Goal: Information Seeking & Learning: Learn about a topic

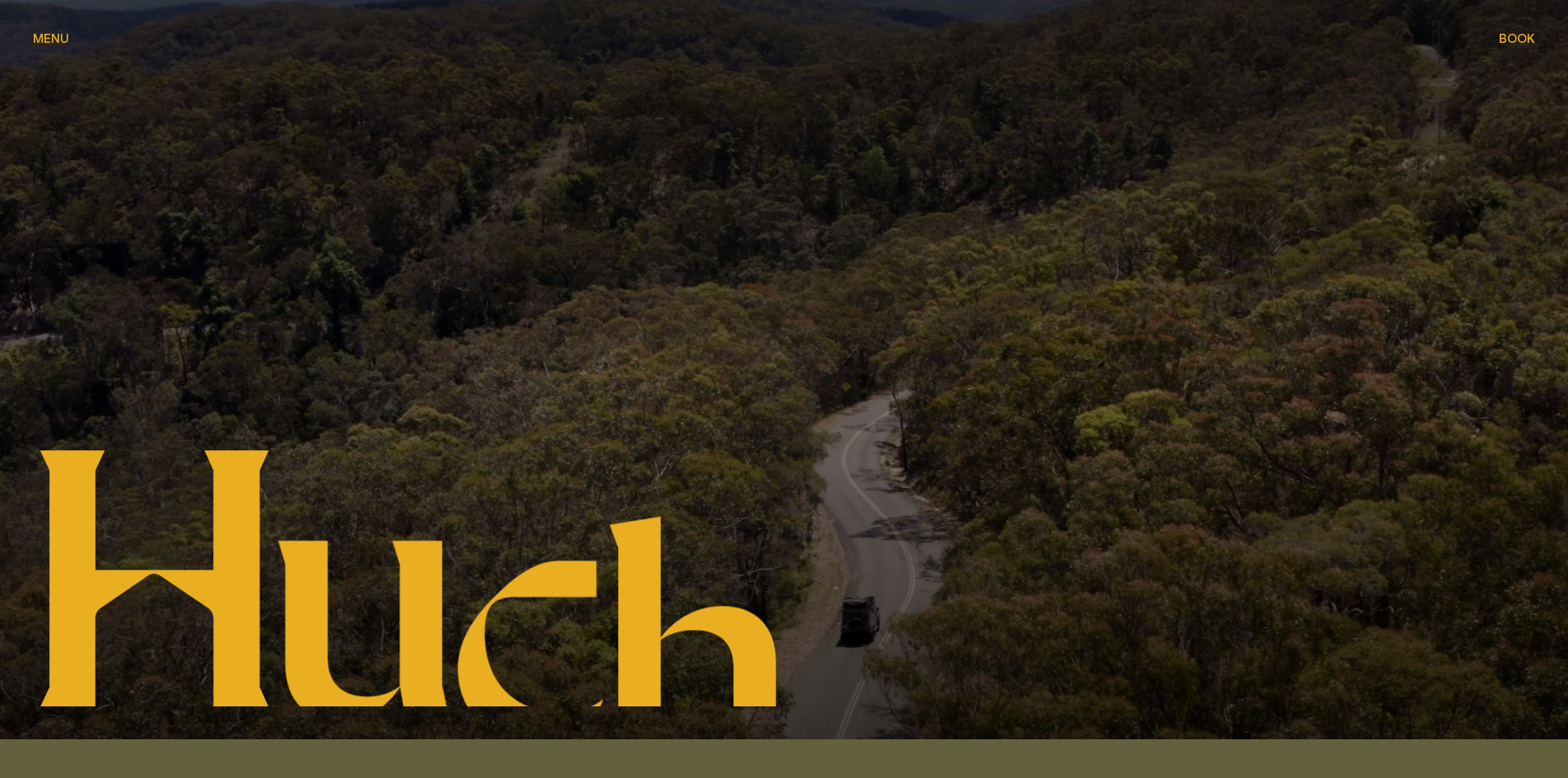
click at [50, 37] on span "Menu" at bounding box center [51, 38] width 36 height 12
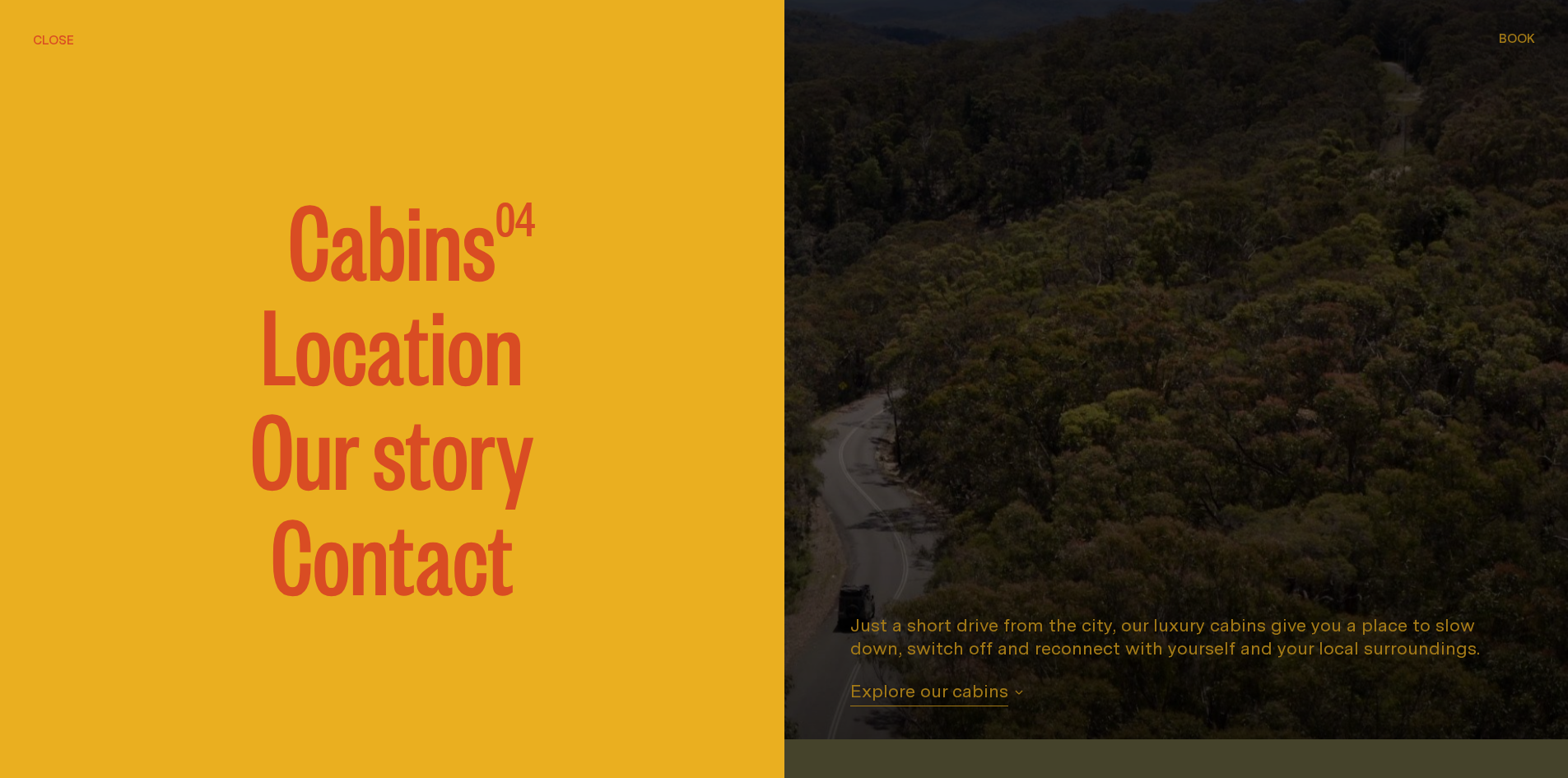
click at [376, 248] on span "Cabins" at bounding box center [391, 236] width 207 height 99
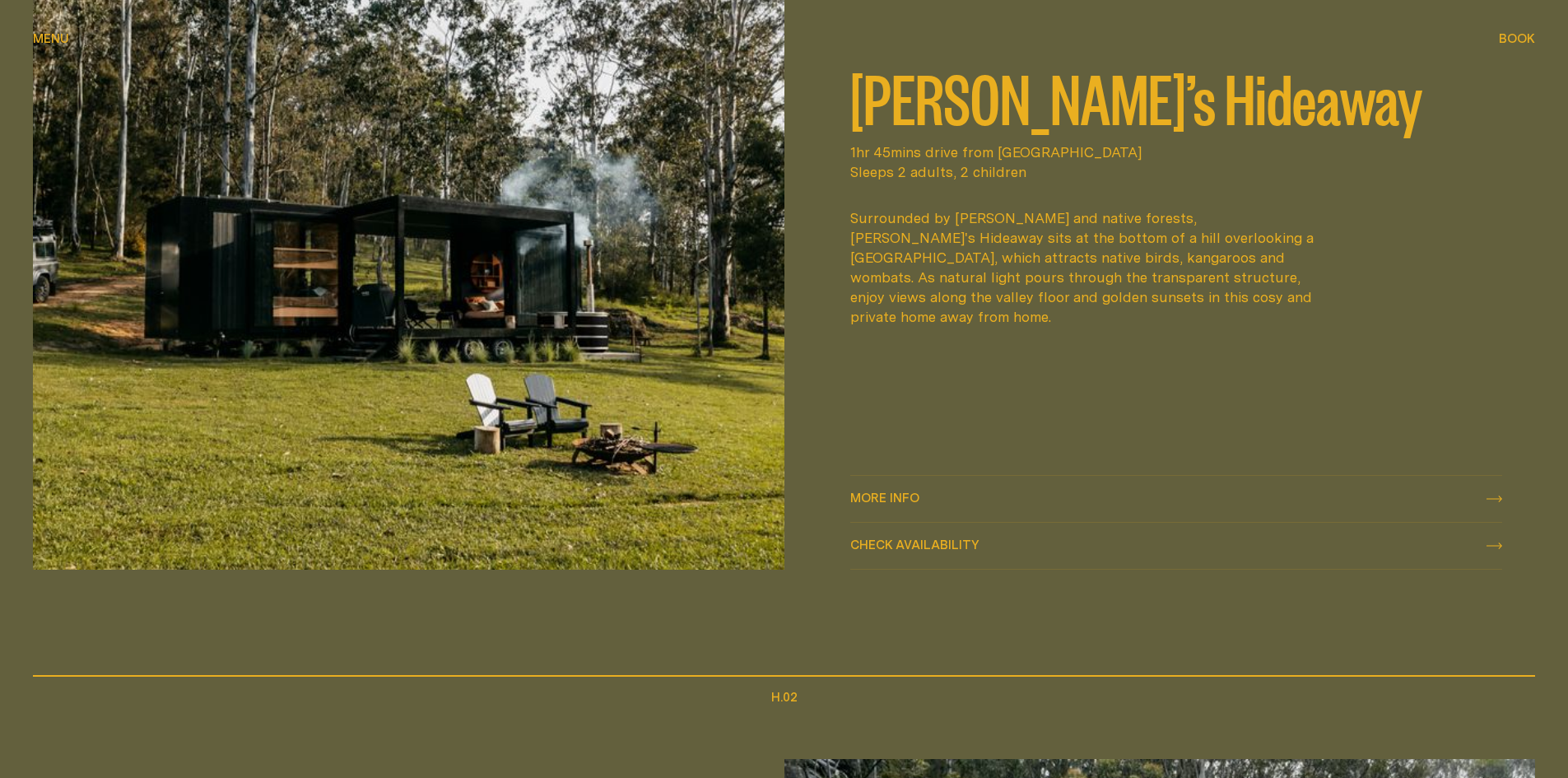
scroll to position [904, 0]
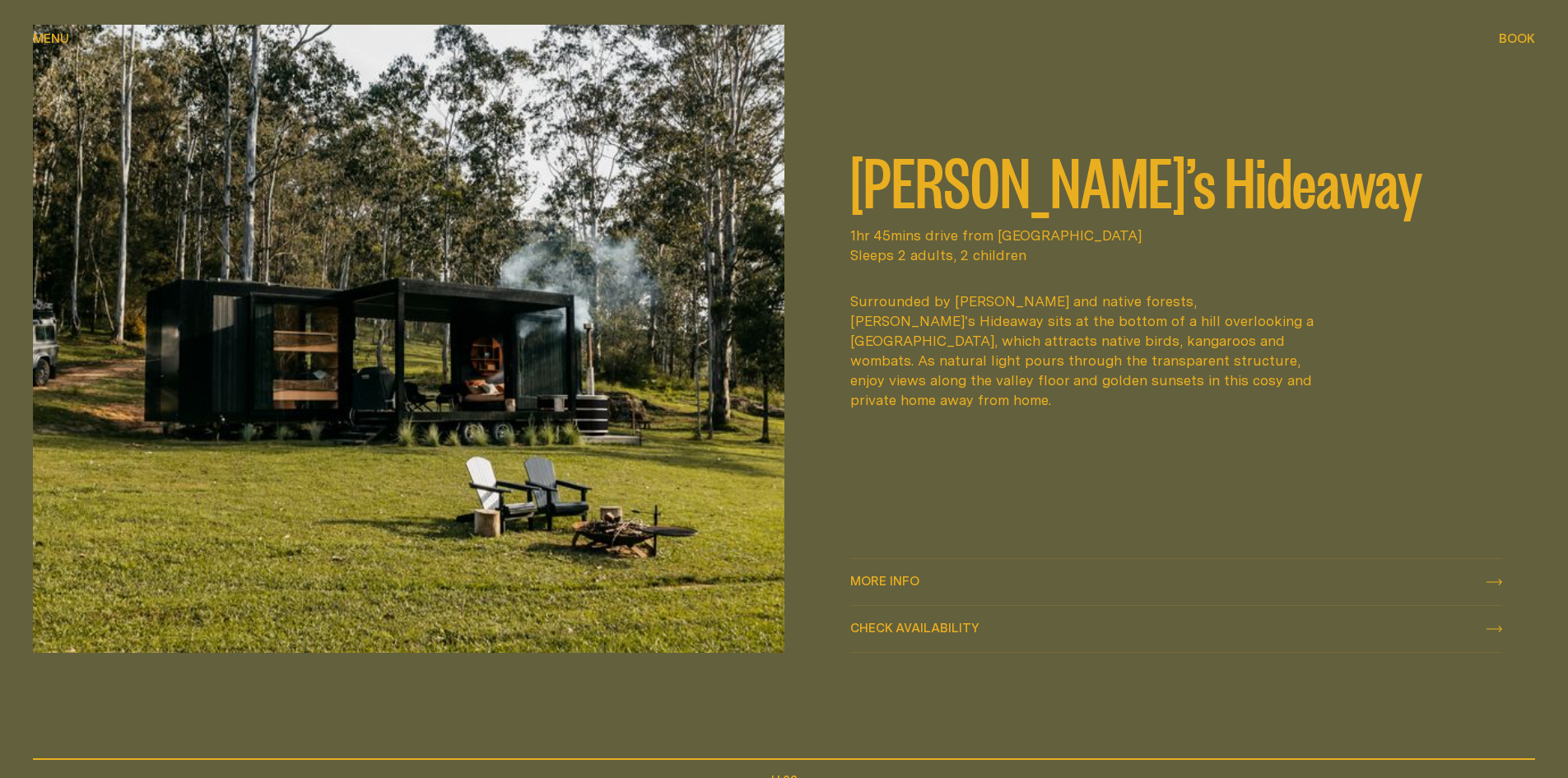
click at [453, 362] on img at bounding box center [408, 339] width 751 height 628
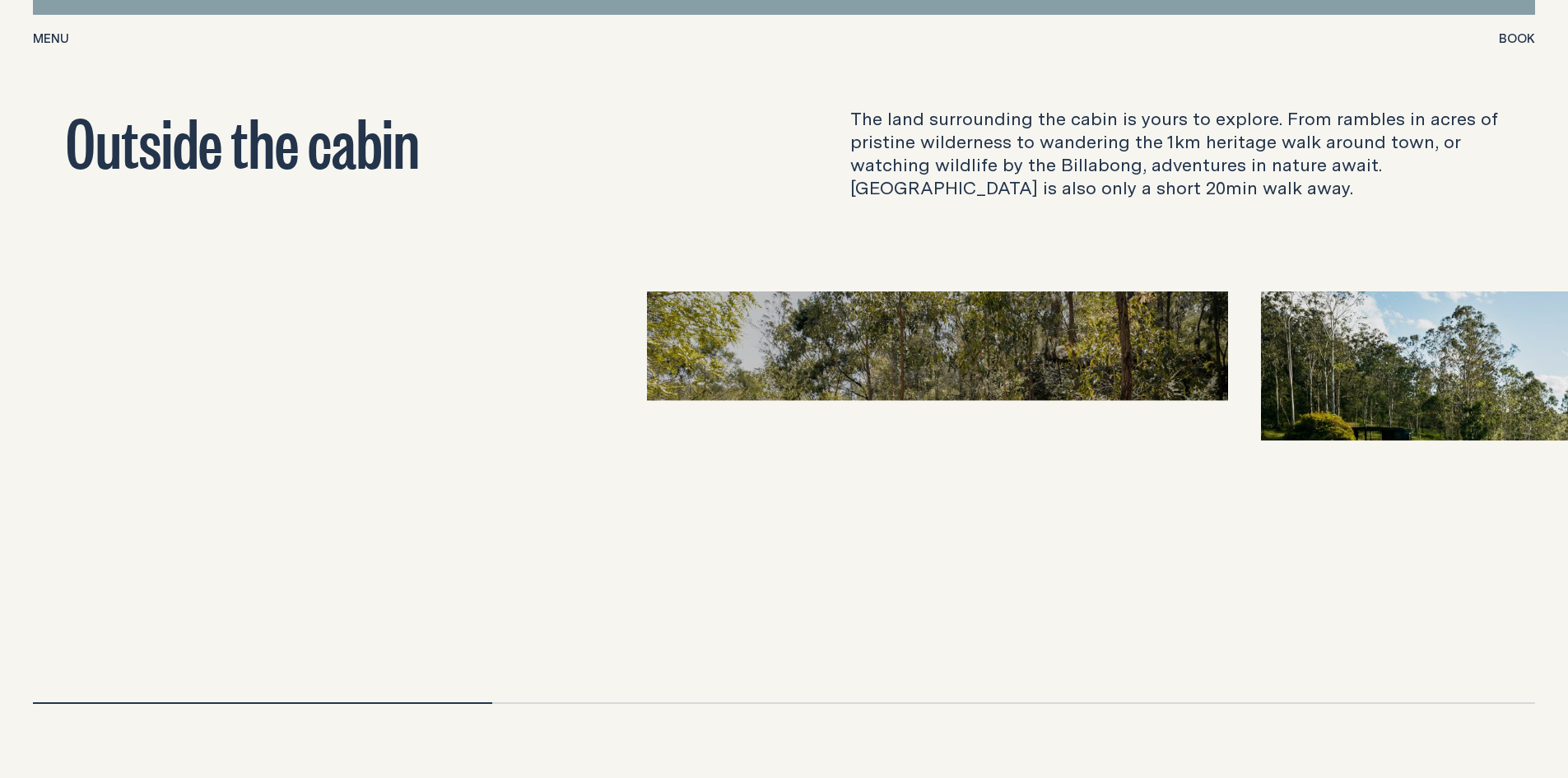
scroll to position [5186, 0]
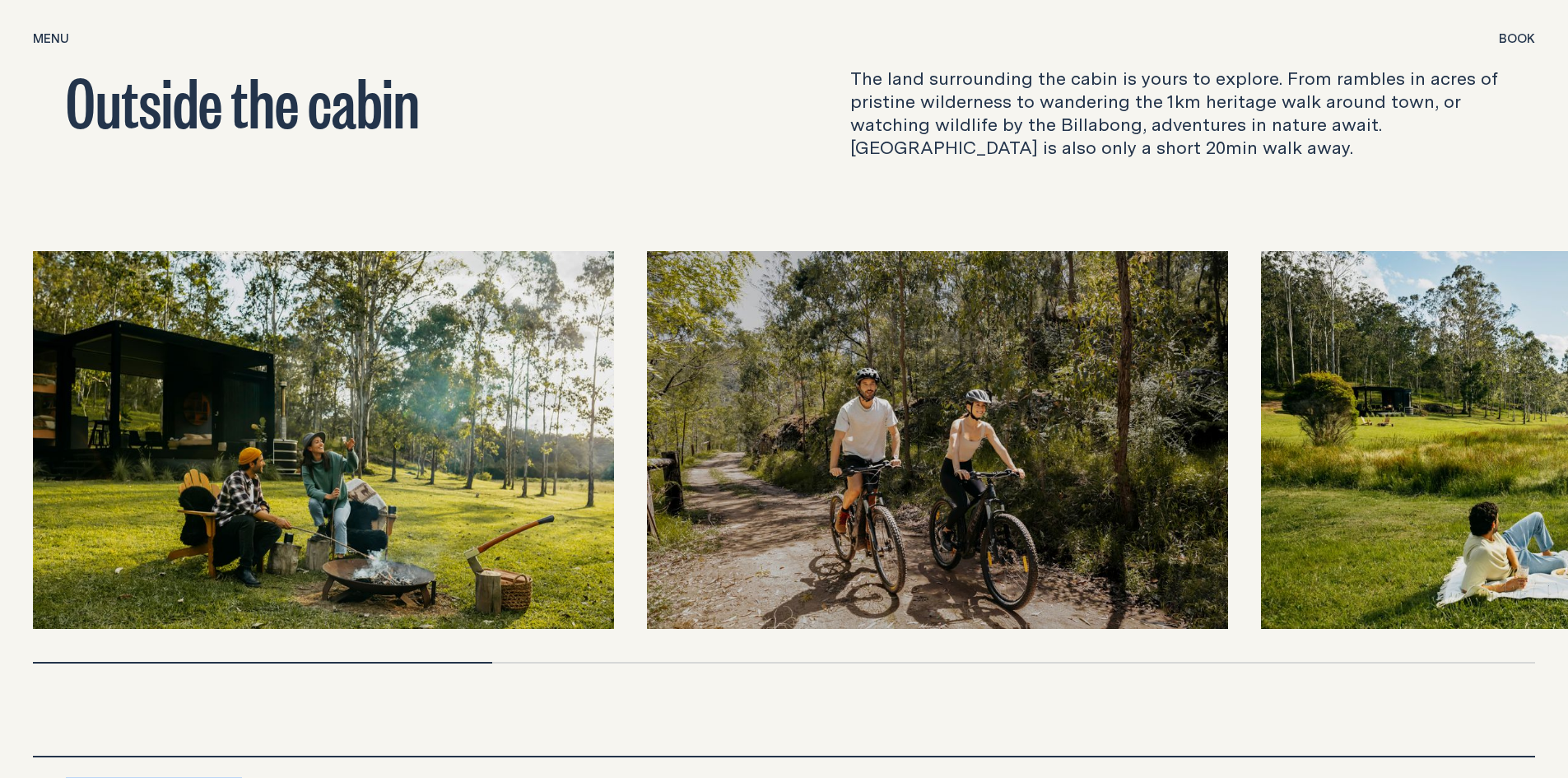
drag, startPoint x: 437, startPoint y: 640, endPoint x: 572, endPoint y: 646, distance: 135.1
drag, startPoint x: 467, startPoint y: 640, endPoint x: 899, endPoint y: 641, distance: 432.0
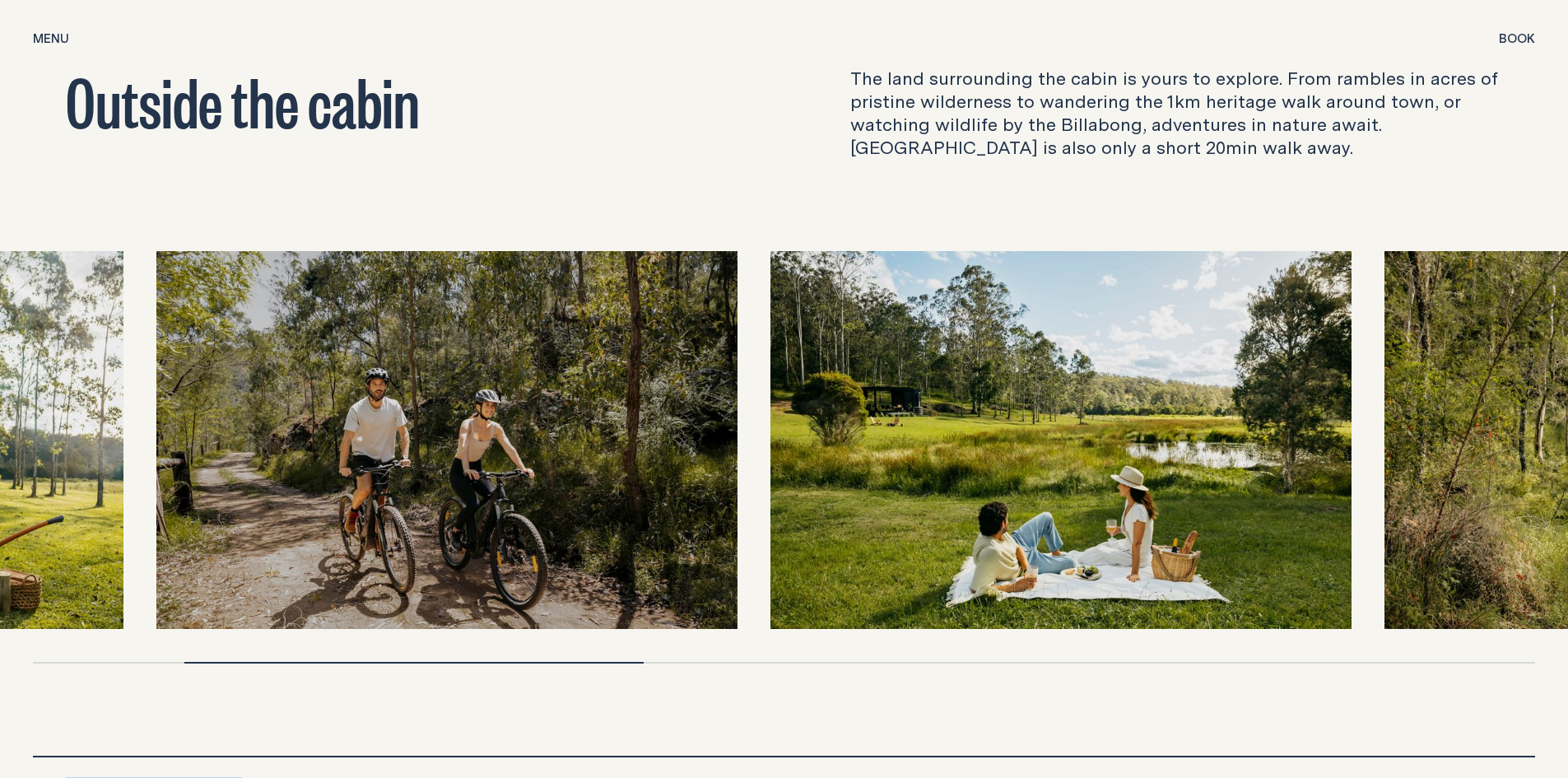
drag, startPoint x: 975, startPoint y: 428, endPoint x: 291, endPoint y: 401, distance: 684.5
click at [293, 401] on img at bounding box center [447, 439] width 581 height 377
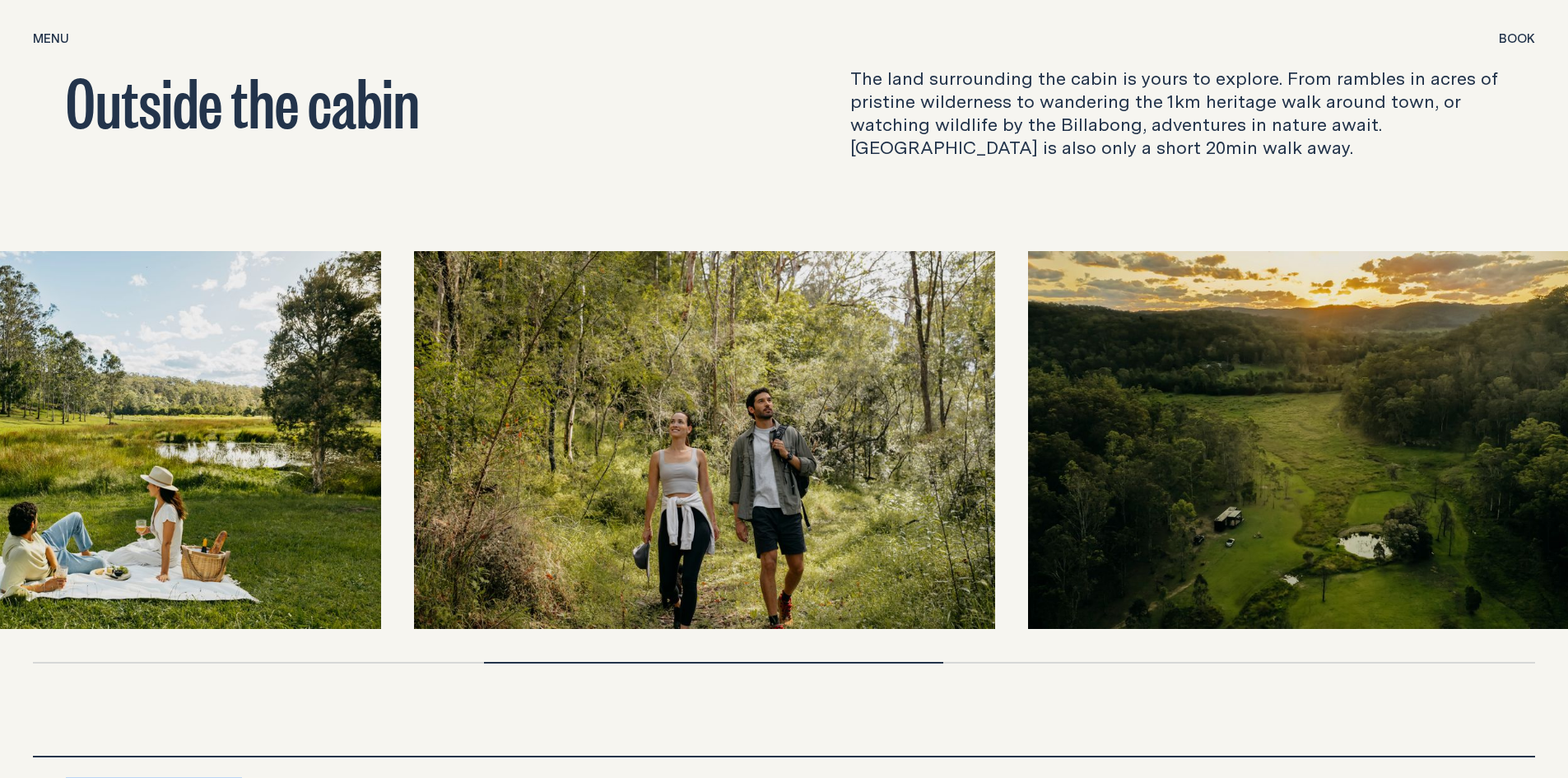
drag, startPoint x: 1461, startPoint y: 438, endPoint x: 611, endPoint y: 415, distance: 850.3
click at [611, 415] on img at bounding box center [705, 439] width 581 height 377
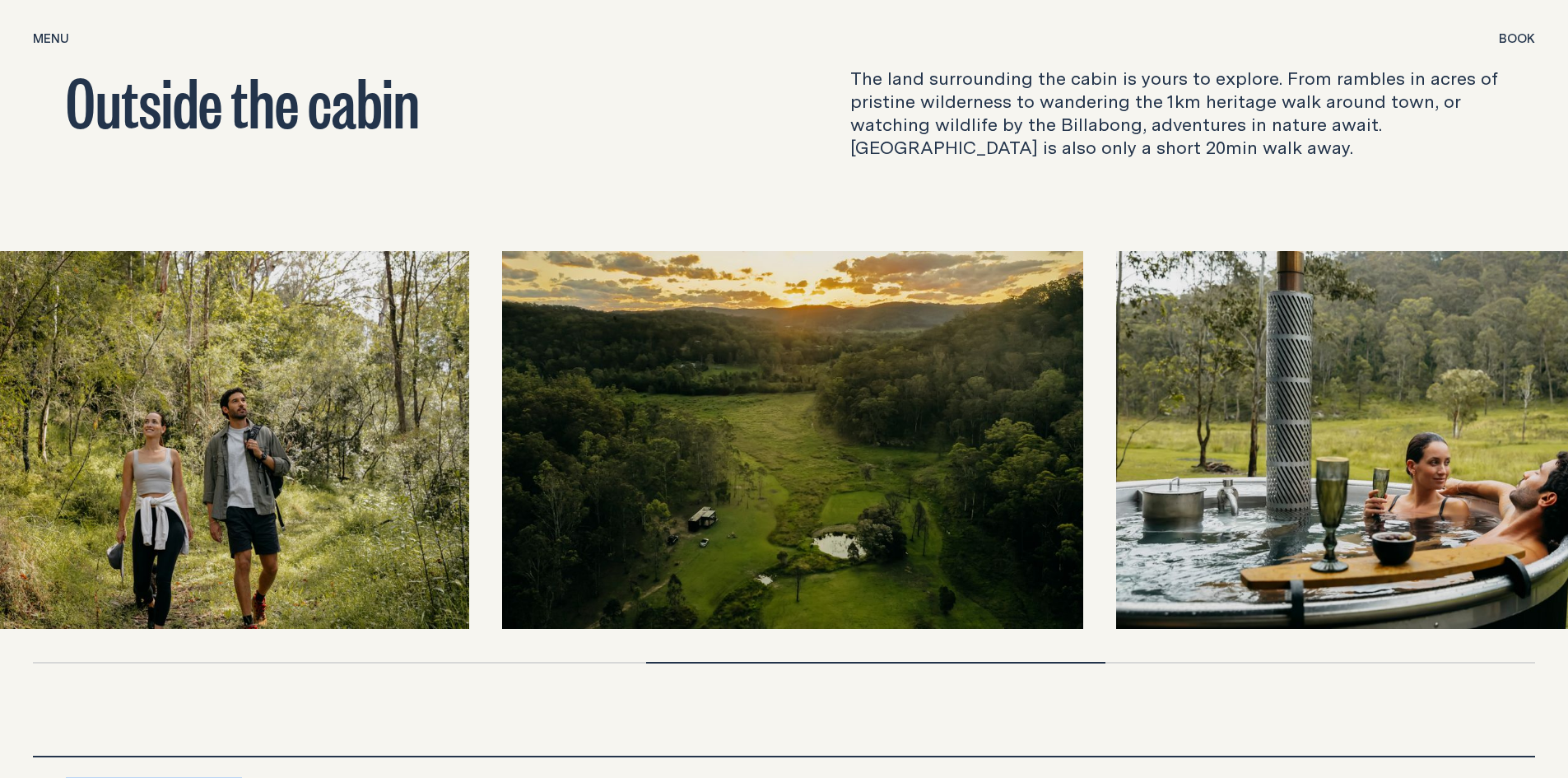
drag, startPoint x: 1379, startPoint y: 474, endPoint x: 724, endPoint y: 450, distance: 655.4
click at [724, 450] on img at bounding box center [793, 439] width 581 height 377
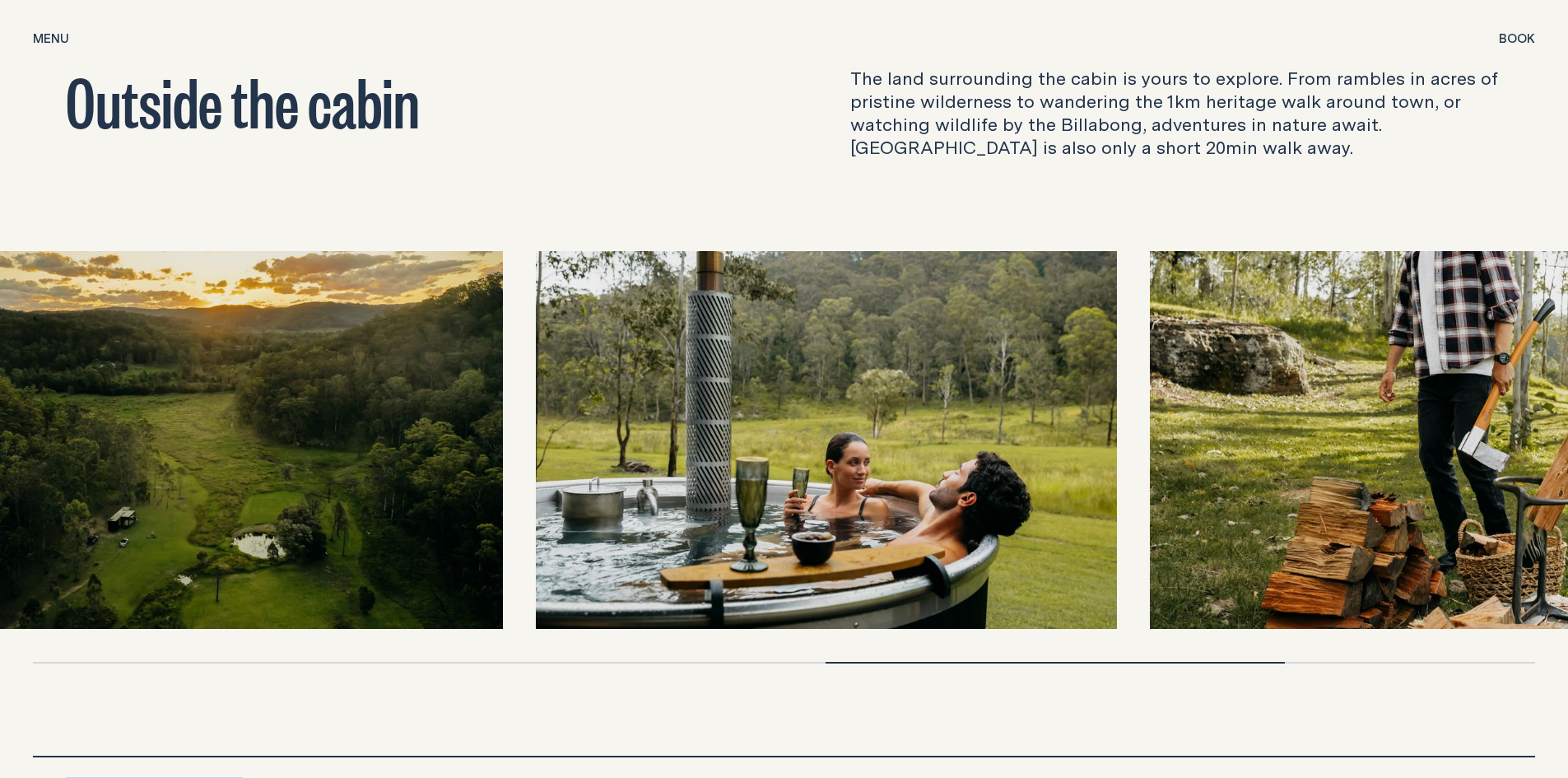
drag, startPoint x: 1115, startPoint y: 518, endPoint x: 354, endPoint y: 476, distance: 762.2
click at [354, 476] on img at bounding box center [212, 439] width 581 height 377
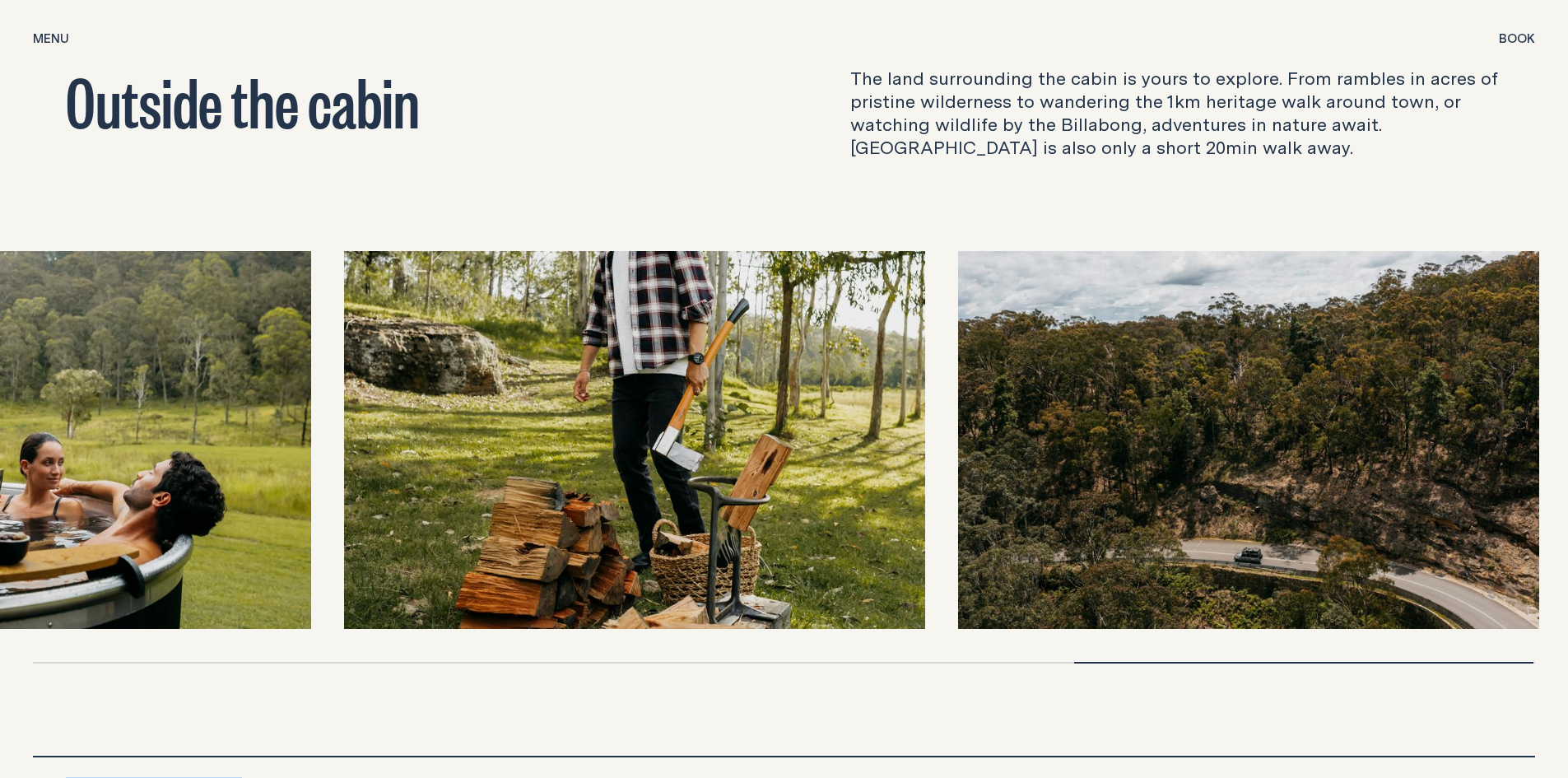
drag, startPoint x: 1431, startPoint y: 433, endPoint x: 510, endPoint y: 400, distance: 921.6
click at [510, 400] on img at bounding box center [634, 439] width 581 height 377
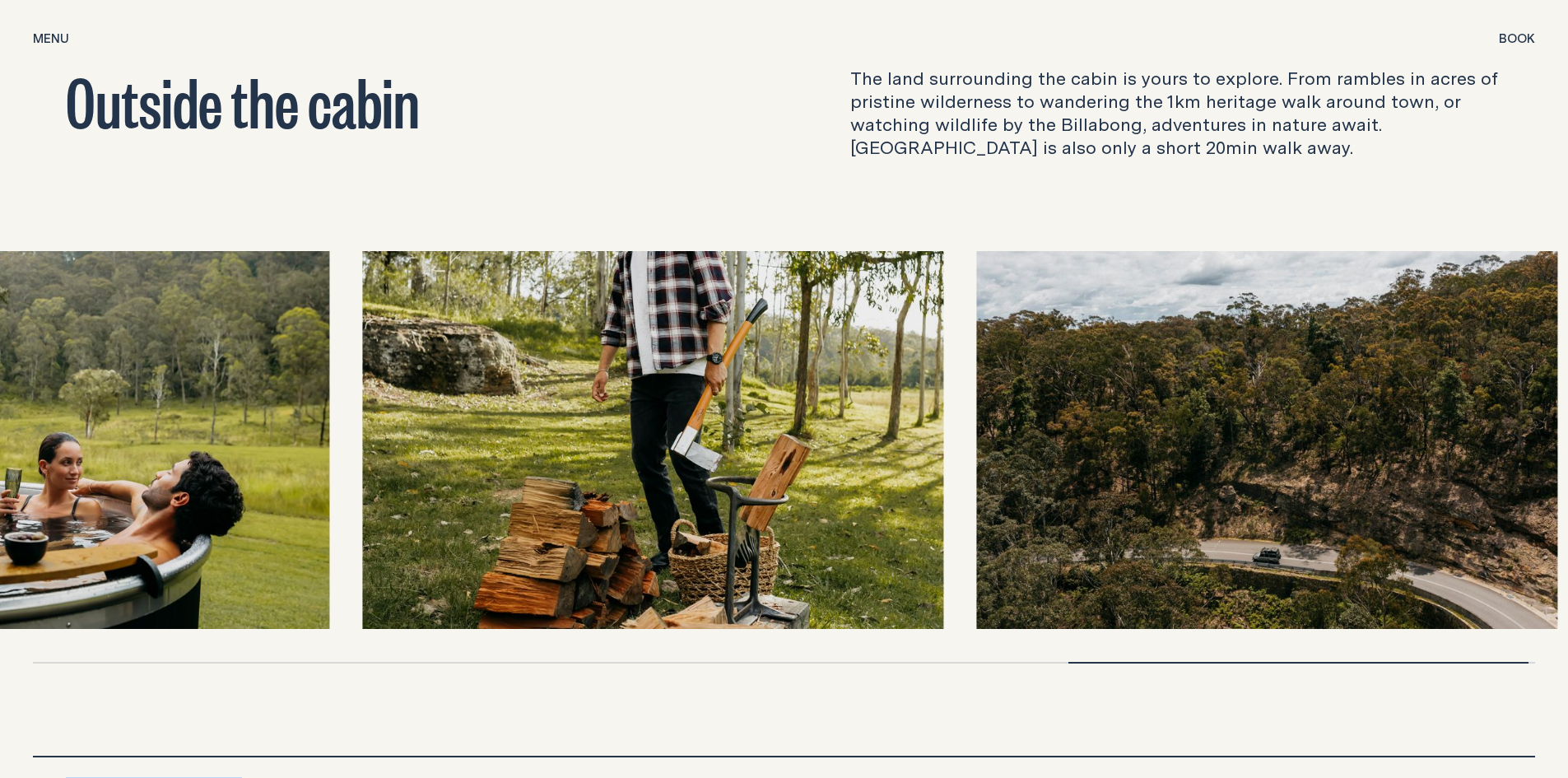
drag, startPoint x: 1346, startPoint y: 432, endPoint x: 1138, endPoint y: 447, distance: 208.5
click at [1138, 447] on img at bounding box center [1266, 439] width 581 height 377
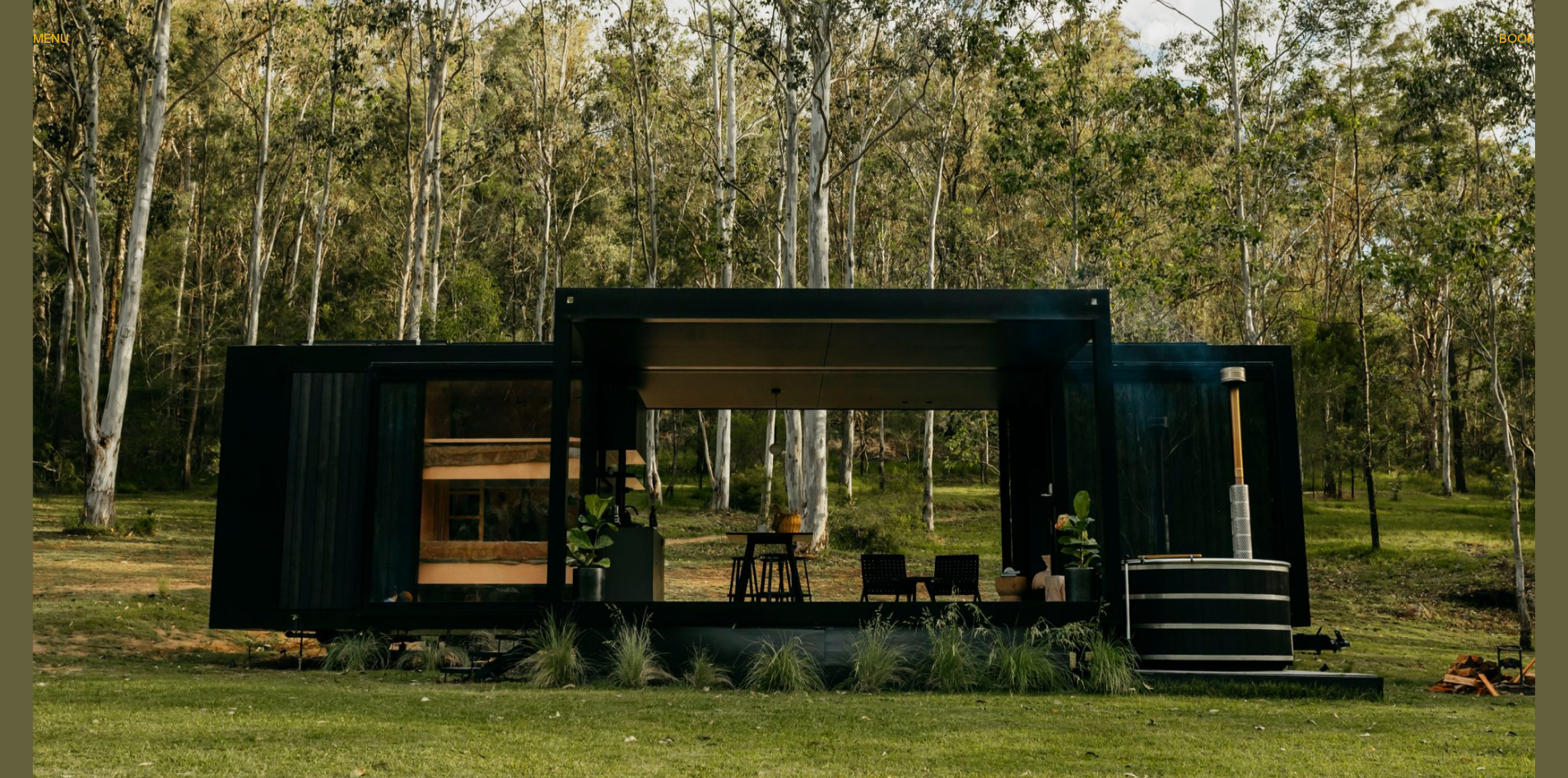
scroll to position [576, 0]
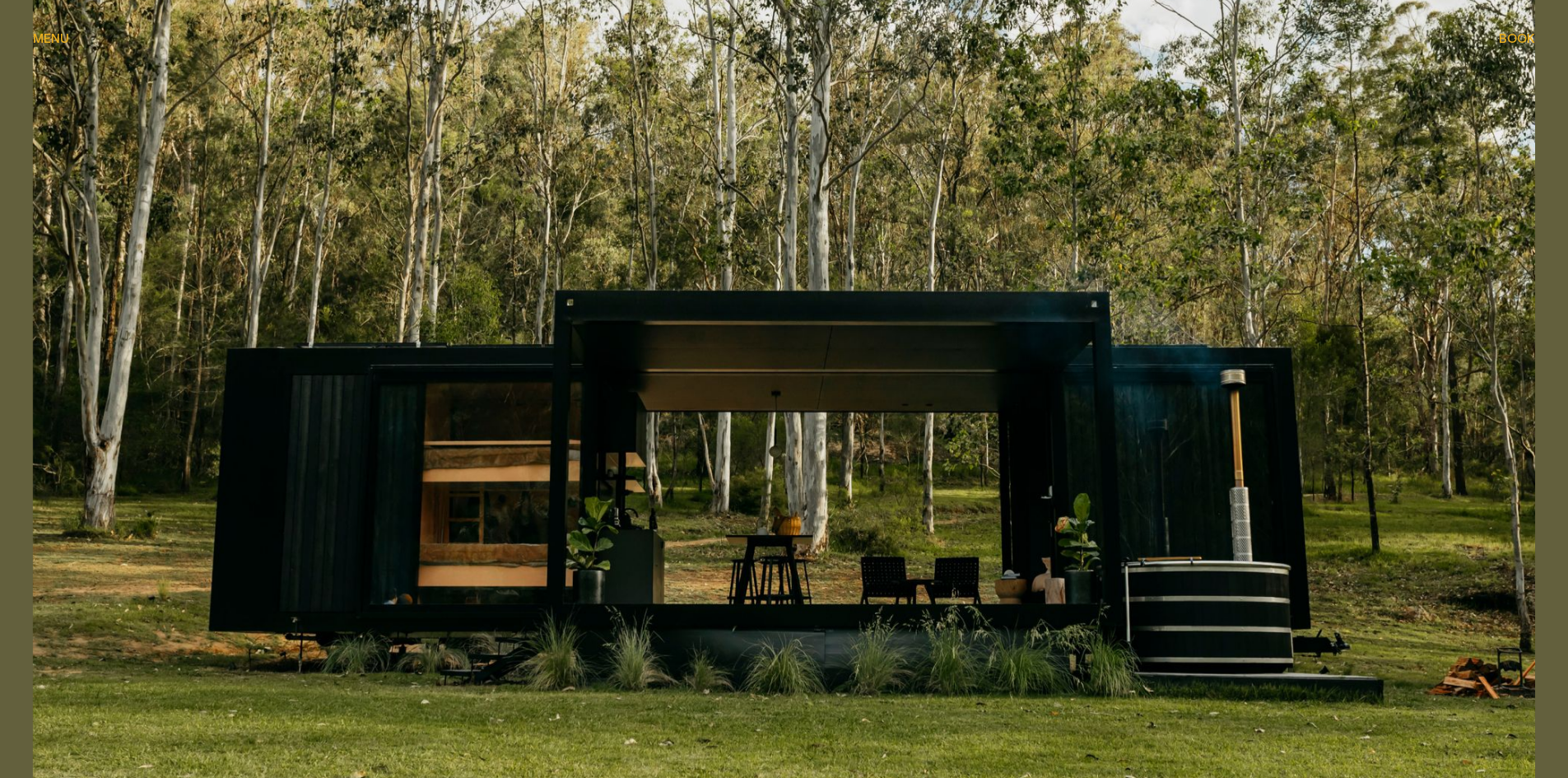
click at [467, 513] on img at bounding box center [783, 385] width 1502 height 845
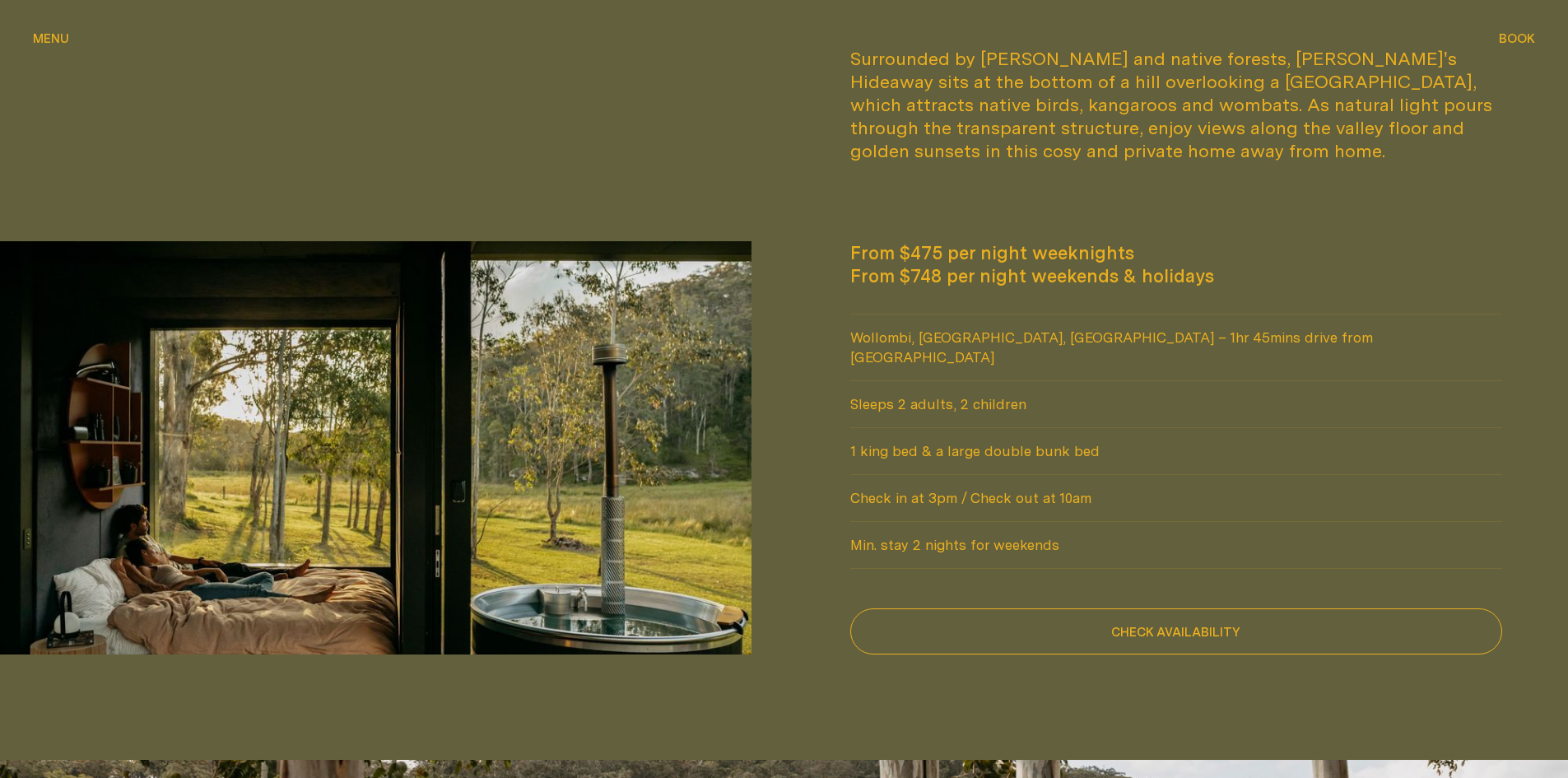
scroll to position [1400, 0]
